Goal: Transaction & Acquisition: Purchase product/service

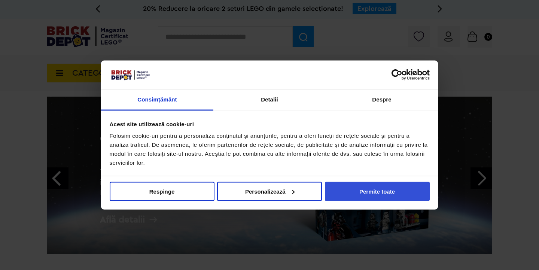
click at [374, 191] on button "Permite toate" at bounding box center [377, 191] width 105 height 19
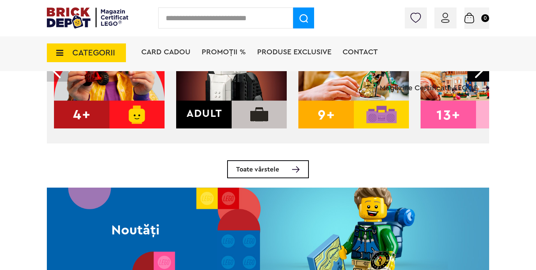
scroll to position [320, 0]
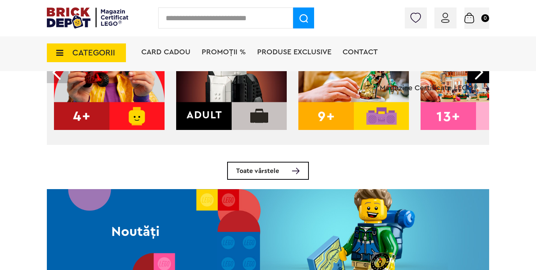
click at [237, 115] on img at bounding box center [231, 74] width 110 height 110
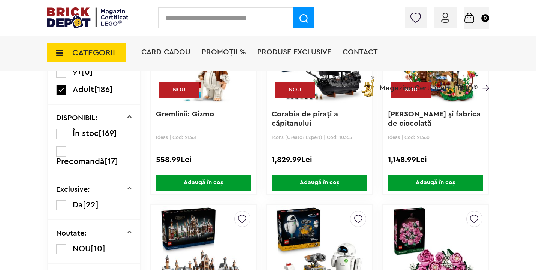
scroll to position [328, 0]
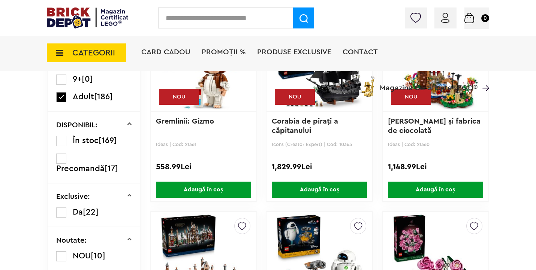
click at [234, 55] on span "PROMOȚII %" at bounding box center [224, 51] width 44 height 7
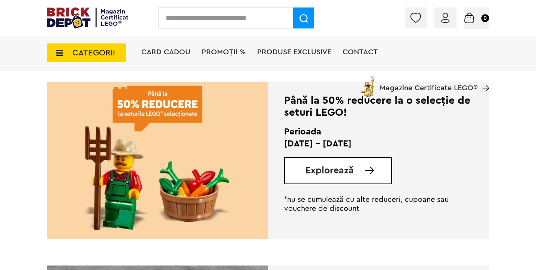
scroll to position [166, 0]
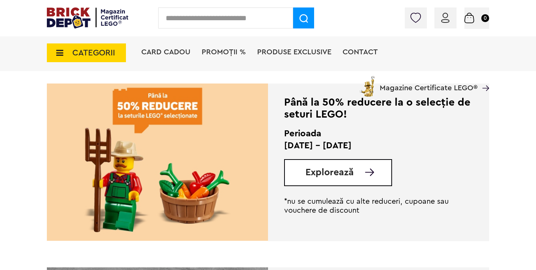
click at [372, 177] on link "Explorează" at bounding box center [348, 172] width 86 height 9
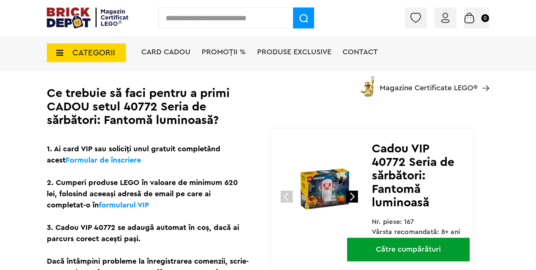
scroll to position [196, 0]
click at [397, 3] on div "Conectare Coș 0 Coș Nu ai nimic în coș Conectare Descoperă noutățile" at bounding box center [268, 18] width 536 height 36
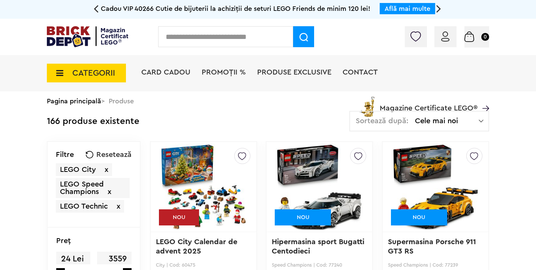
click at [460, 121] on span "Cele mai noi" at bounding box center [447, 120] width 64 height 7
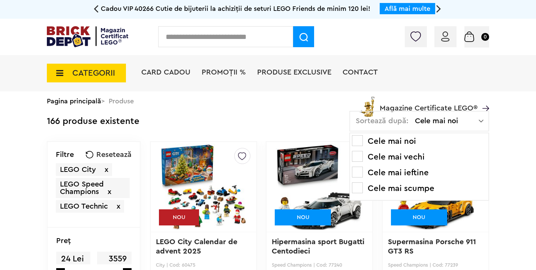
click at [413, 167] on li "Cele mai ieftine" at bounding box center [419, 173] width 134 height 12
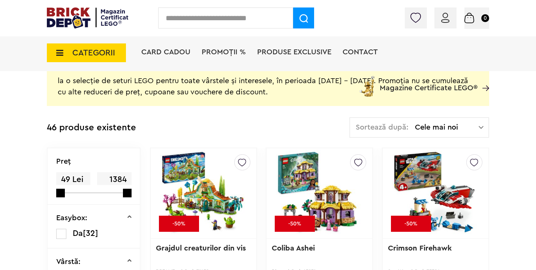
scroll to position [152, 0]
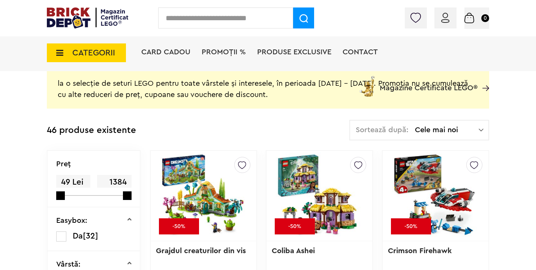
click at [425, 132] on span "Cele mai noi" at bounding box center [447, 129] width 64 height 7
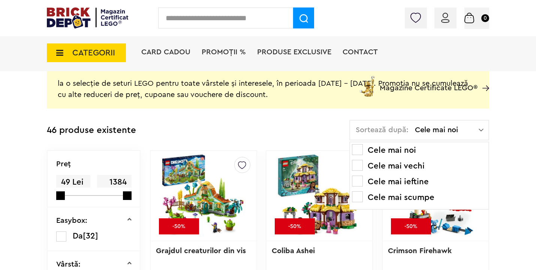
click at [408, 180] on li "Cele mai ieftine" at bounding box center [419, 182] width 134 height 12
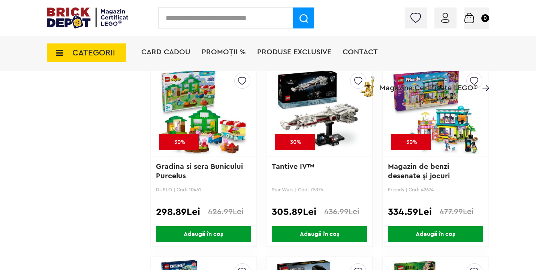
scroll to position [2334, 0]
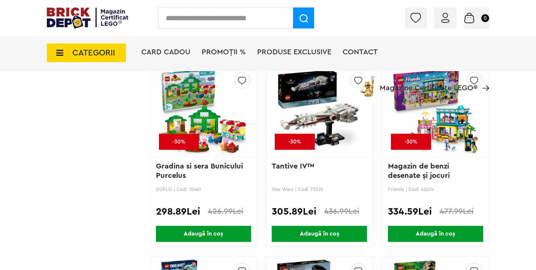
click at [330, 104] on img at bounding box center [319, 111] width 87 height 105
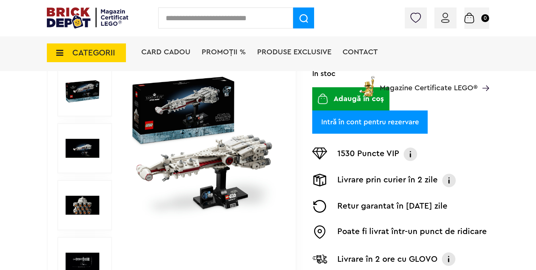
scroll to position [141, 0]
click at [90, 49] on span "CATEGORII" at bounding box center [93, 53] width 43 height 8
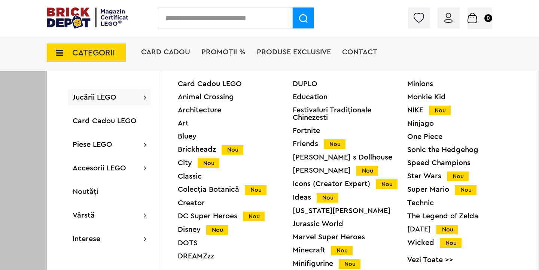
click at [90, 49] on span "CATEGORII" at bounding box center [93, 53] width 43 height 8
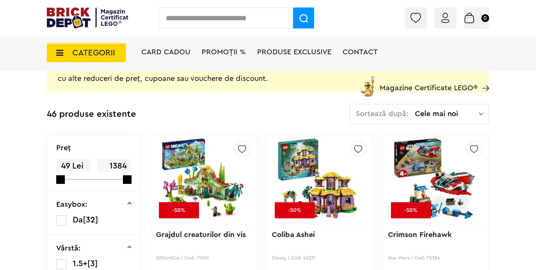
scroll to position [230, 0]
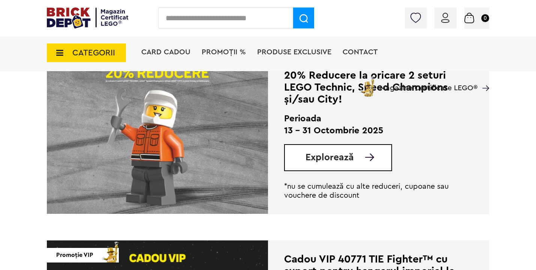
scroll to position [334, 0]
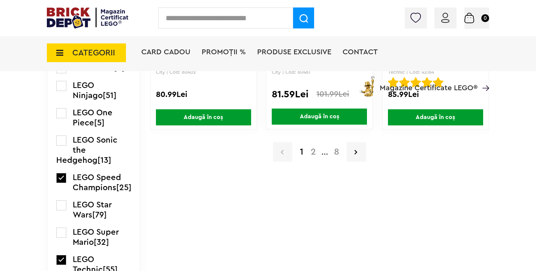
scroll to position [1352, 0]
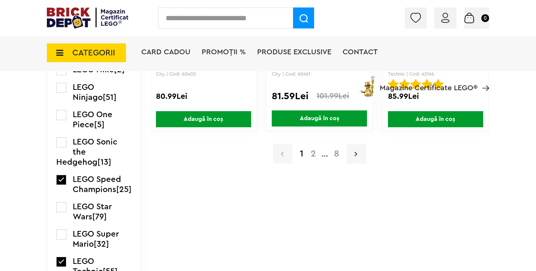
click at [357, 154] on icon at bounding box center [355, 153] width 3 height 7
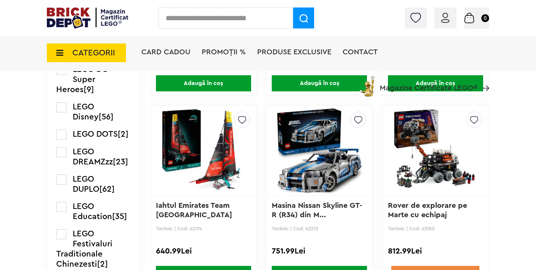
scroll to position [815, 0]
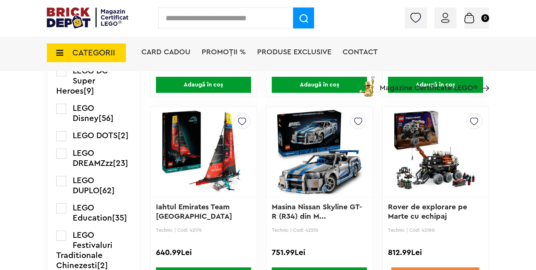
click at [336, 179] on img at bounding box center [319, 152] width 87 height 105
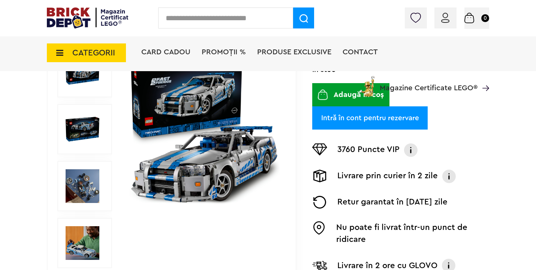
scroll to position [127, 0]
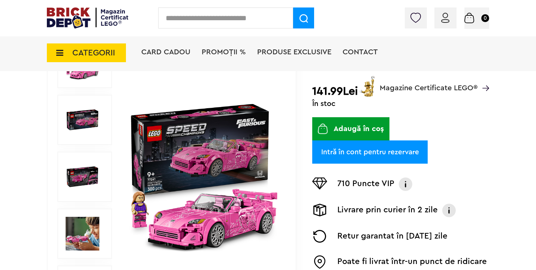
scroll to position [111, 0]
